Goal: Find specific page/section: Find specific page/section

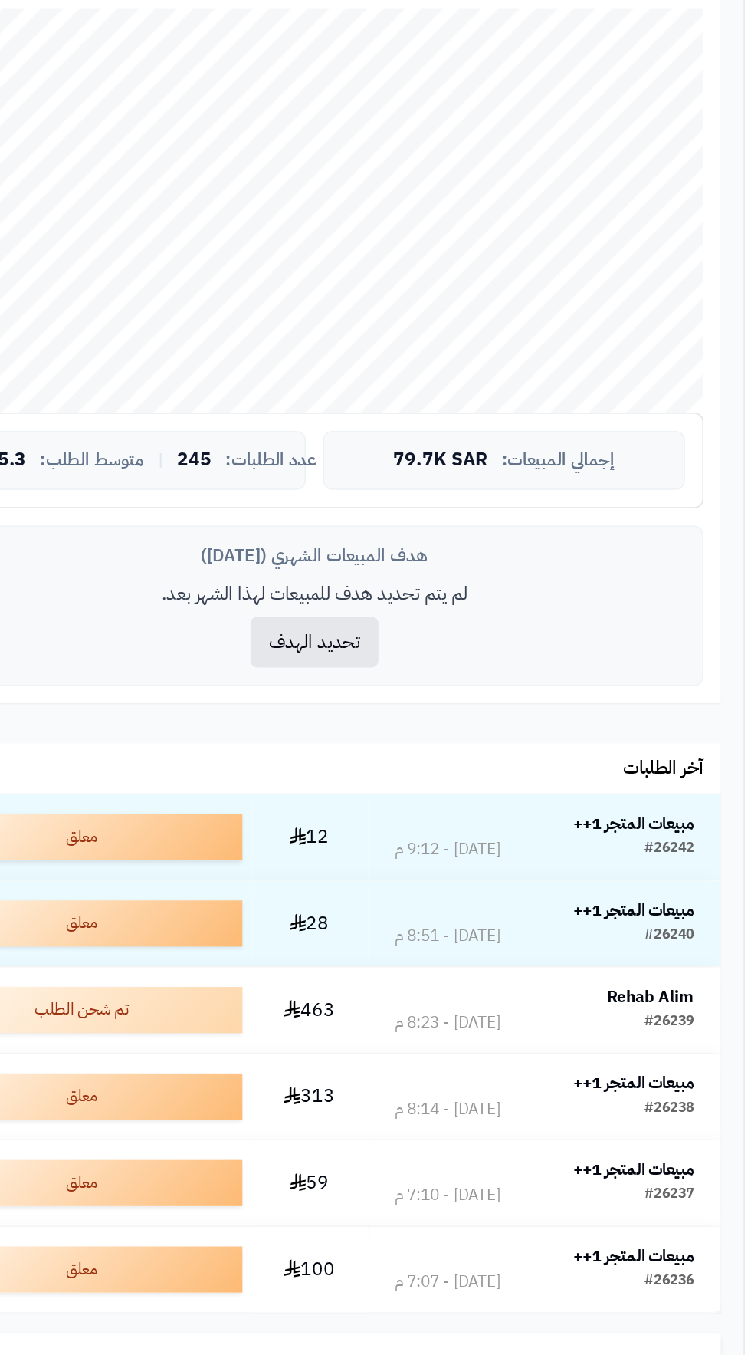
scroll to position [126, 0]
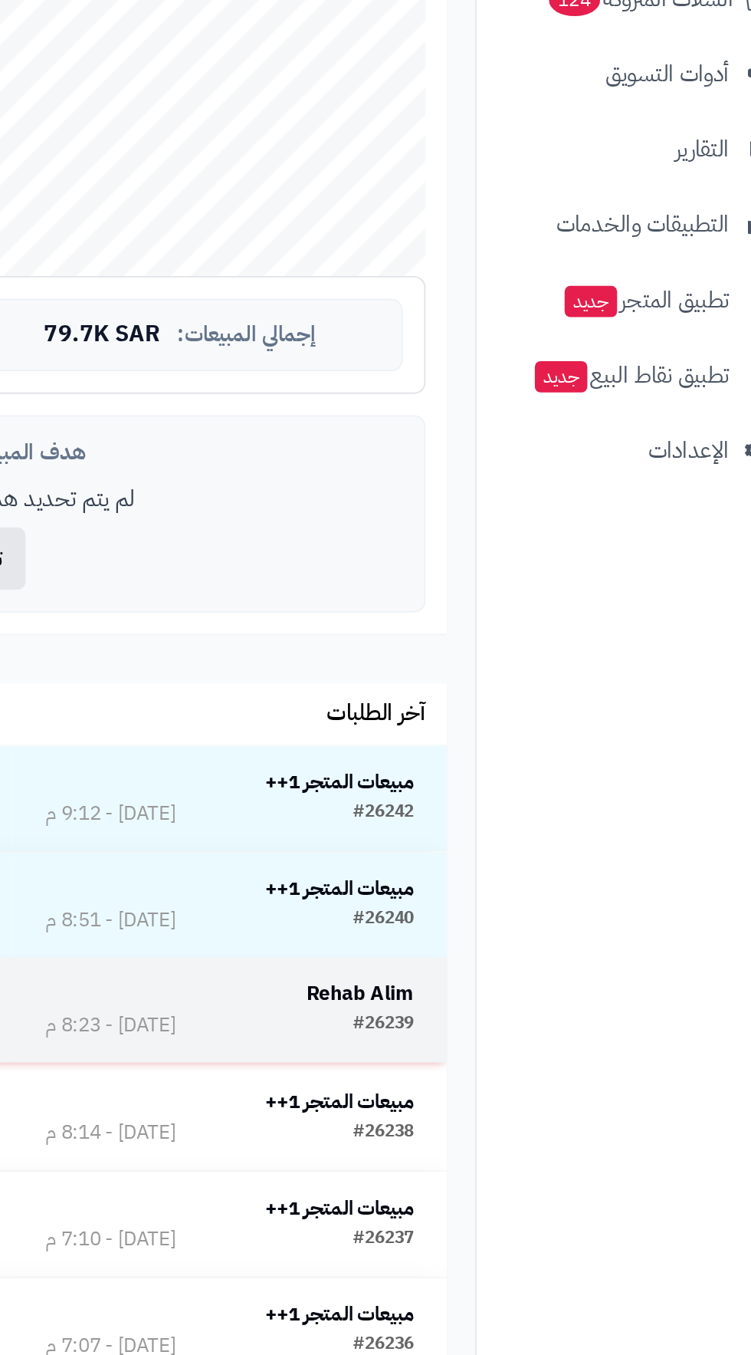
click at [497, 997] on strong "Rehab Alim" at bounding box center [509, 998] width 58 height 16
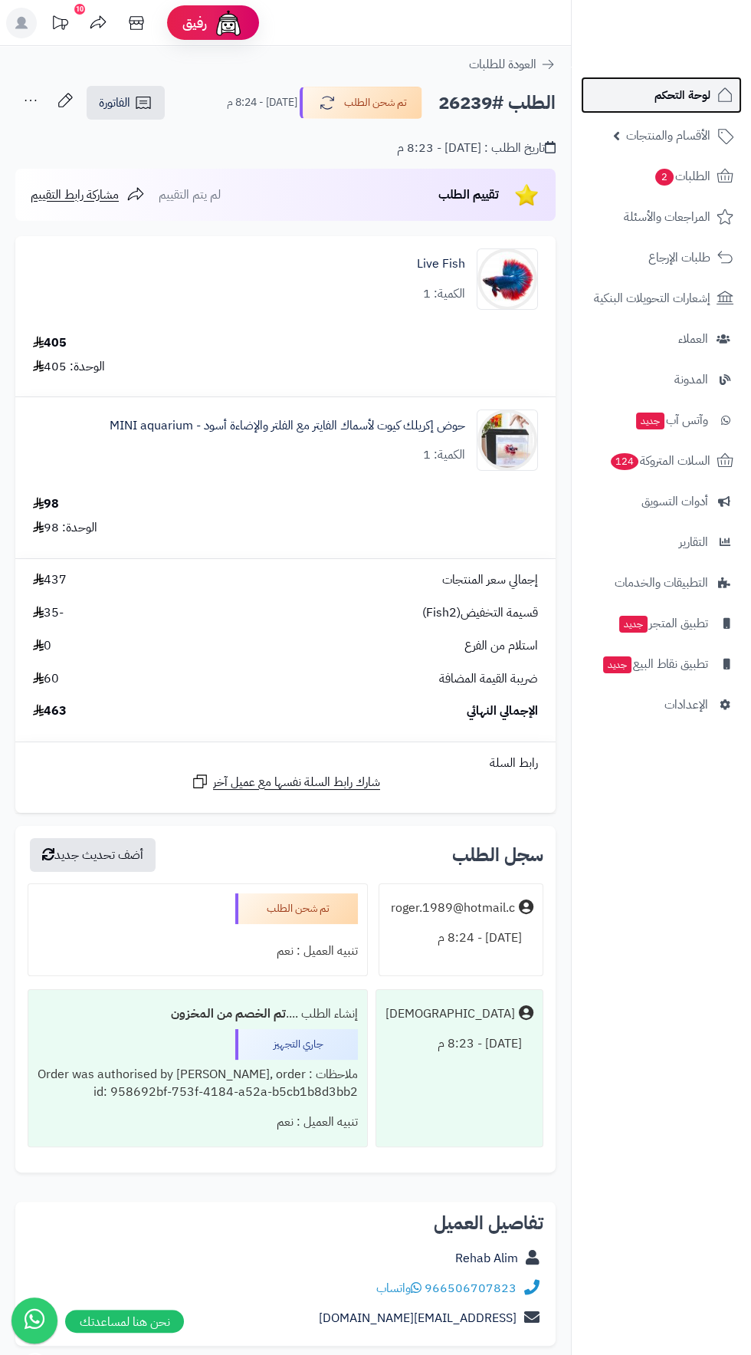
click at [659, 94] on span "لوحة التحكم" at bounding box center [683, 94] width 56 height 21
